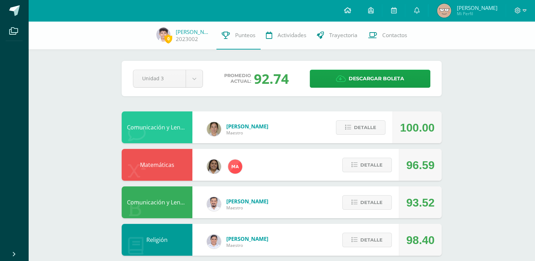
click at [349, 9] on icon at bounding box center [347, 10] width 7 height 6
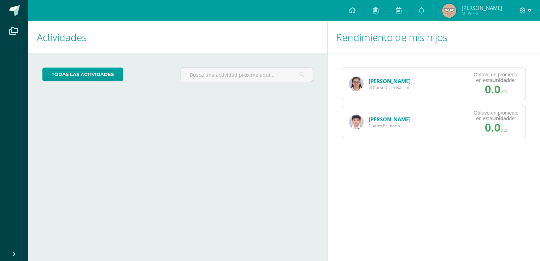
click at [385, 81] on link "[PERSON_NAME]" at bounding box center [390, 80] width 42 height 7
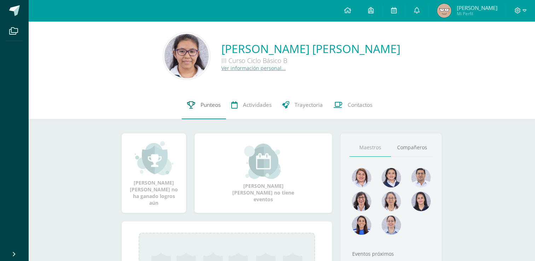
click at [211, 95] on link "Punteos" at bounding box center [204, 105] width 44 height 28
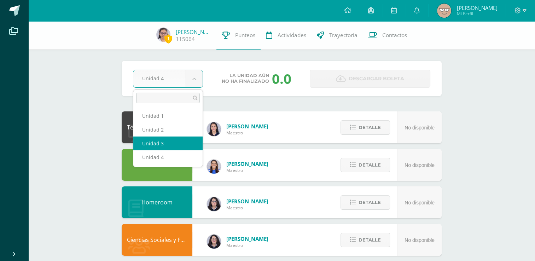
select select "Unidad 3"
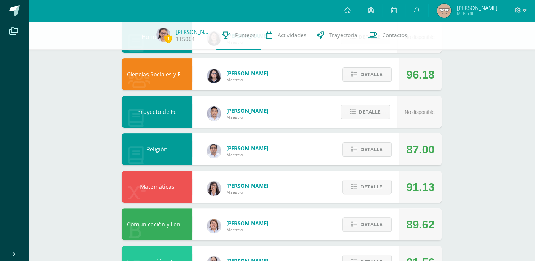
scroll to position [182, 0]
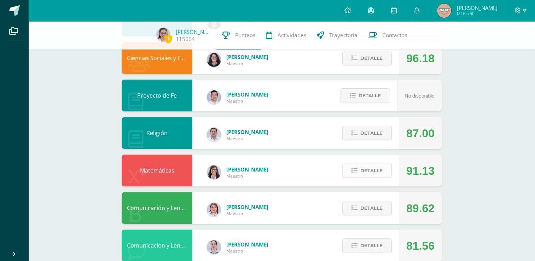
click at [363, 167] on span "Detalle" at bounding box center [371, 170] width 22 height 13
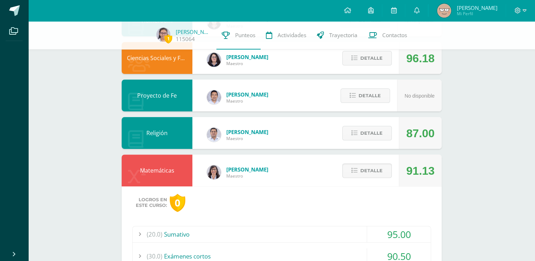
click at [299, 231] on div "(20.0) [GEOGRAPHIC_DATA]" at bounding box center [282, 234] width 298 height 16
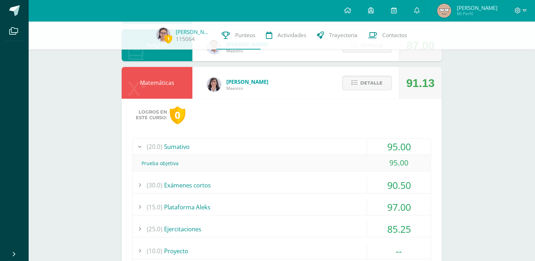
scroll to position [271, 0]
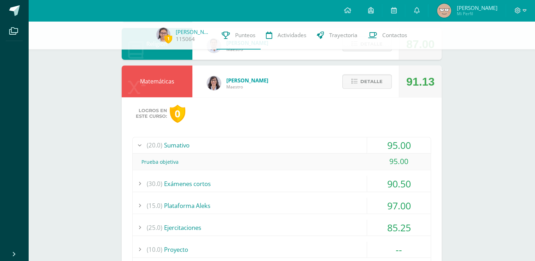
click at [219, 142] on div "(20.0) [GEOGRAPHIC_DATA]" at bounding box center [282, 145] width 298 height 16
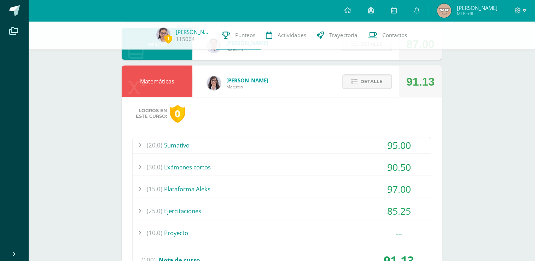
click at [364, 79] on span "Detalle" at bounding box center [371, 81] width 22 height 13
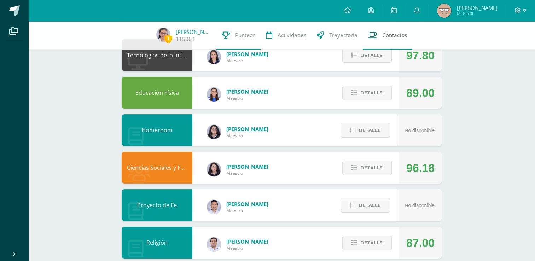
scroll to position [69, 0]
